Goal: Check status

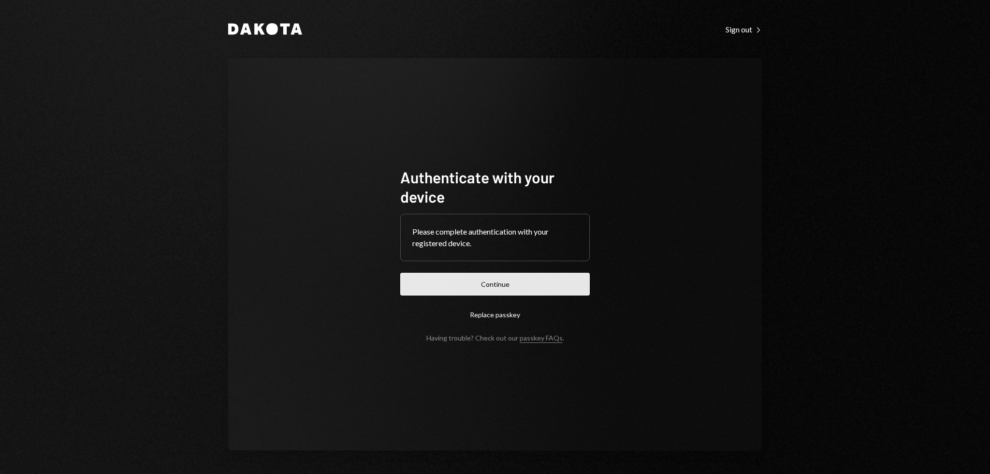
click at [481, 276] on button "Continue" at bounding box center [494, 284] width 189 height 23
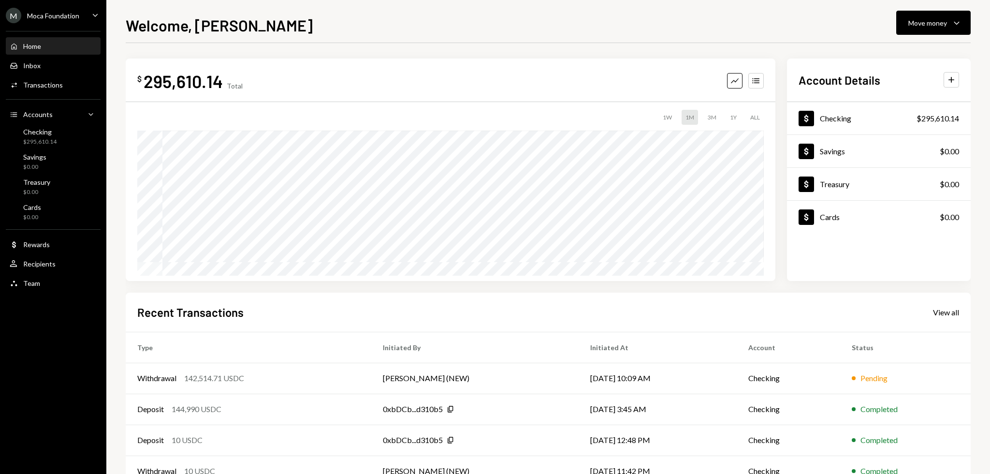
drag, startPoint x: 400, startPoint y: 302, endPoint x: 368, endPoint y: 302, distance: 31.9
drag, startPoint x: 368, startPoint y: 302, endPoint x: 334, endPoint y: 302, distance: 33.8
click at [335, 302] on div "Recent Transactions View all Type Initiated By Initiated At Account Status With…" at bounding box center [548, 404] width 845 height 225
drag, startPoint x: 325, startPoint y: 301, endPoint x: 308, endPoint y: 299, distance: 17.0
drag, startPoint x: 308, startPoint y: 299, endPoint x: 298, endPoint y: 298, distance: 10.3
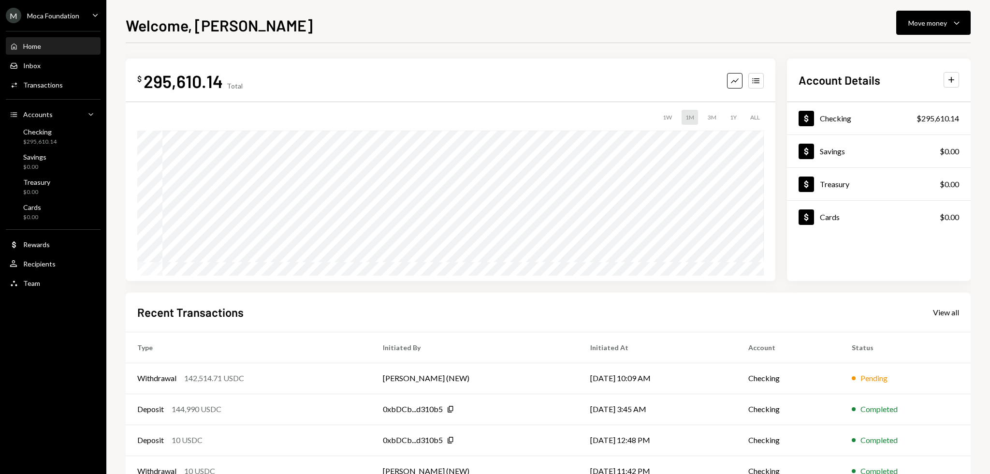
click at [305, 299] on div "Recent Transactions View all Type Initiated By Initiated At Account Status With…" at bounding box center [548, 404] width 845 height 225
drag, startPoint x: 298, startPoint y: 298, endPoint x: 290, endPoint y: 298, distance: 7.7
drag, startPoint x: 290, startPoint y: 298, endPoint x: 282, endPoint y: 297, distance: 7.8
click at [285, 297] on div "Recent Transactions View all Type Initiated By Initiated At Account Status With…" at bounding box center [548, 404] width 845 height 225
click at [282, 297] on div "Recent Transactions View all Type Initiated By Initiated At Account Status With…" at bounding box center [548, 404] width 845 height 225
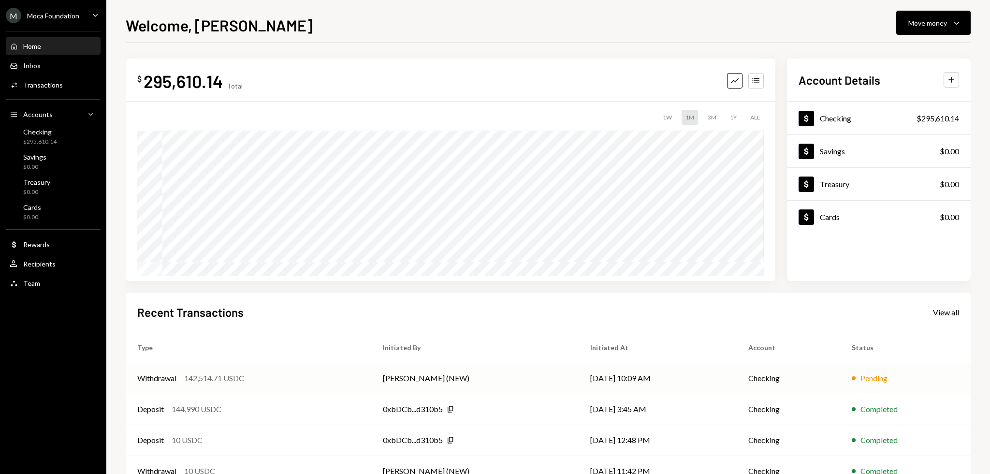
click at [297, 371] on td "Withdrawal 142,514.71 USDC" at bounding box center [248, 377] width 245 height 31
